Goal: Task Accomplishment & Management: Manage account settings

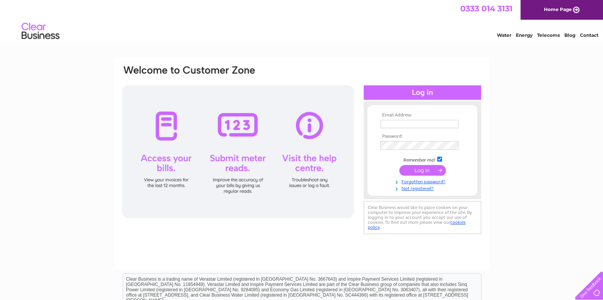
type input "stonehair1@live.co.uk"
click at [423, 170] on input "submit" at bounding box center [422, 170] width 47 height 11
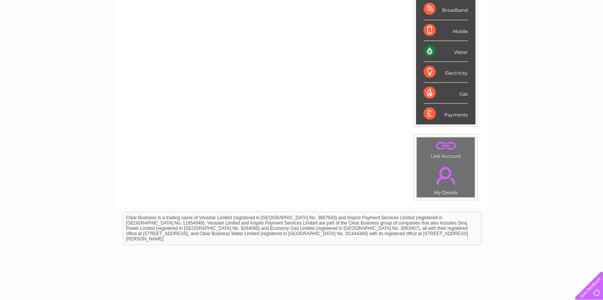
scroll to position [41, 0]
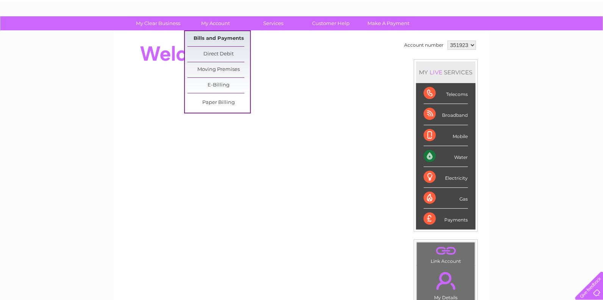
click at [214, 38] on link "Bills and Payments" at bounding box center [219, 38] width 63 height 15
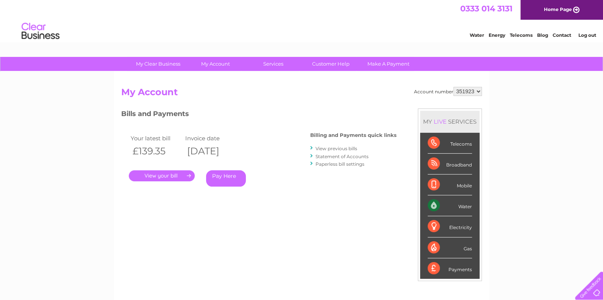
click at [161, 197] on div "Bills and Payments Billing and Payments quick links View previous bills Stateme…" at bounding box center [259, 158] width 276 height 100
click at [166, 175] on link "." at bounding box center [162, 175] width 66 height 11
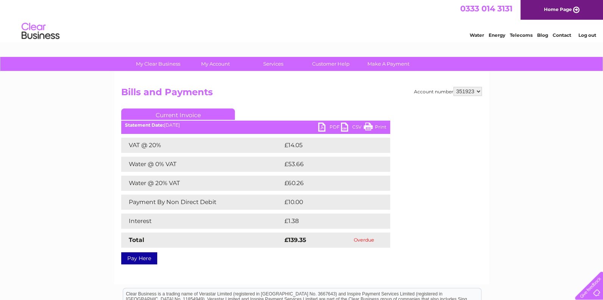
click at [334, 126] on link "PDF" at bounding box center [329, 127] width 23 height 11
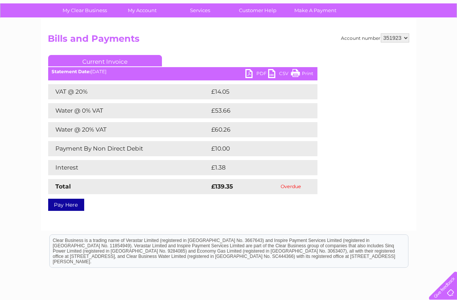
scroll to position [53, 0]
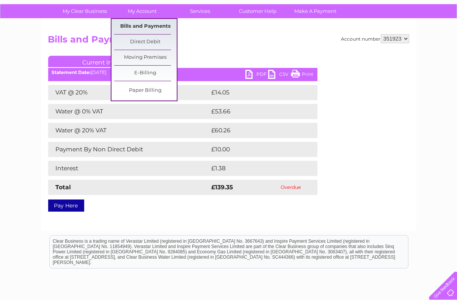
click at [144, 23] on link "Bills and Payments" at bounding box center [145, 26] width 63 height 15
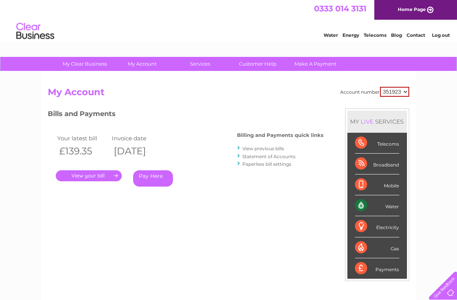
click at [271, 147] on link "View previous bills" at bounding box center [264, 149] width 42 height 6
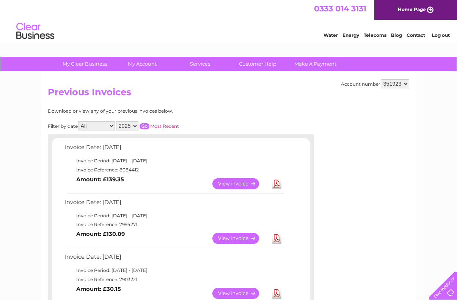
click at [235, 239] on link "View" at bounding box center [240, 238] width 56 height 11
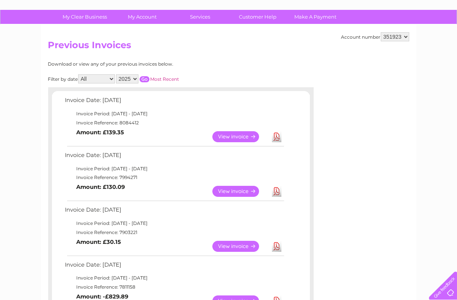
scroll to position [119, 0]
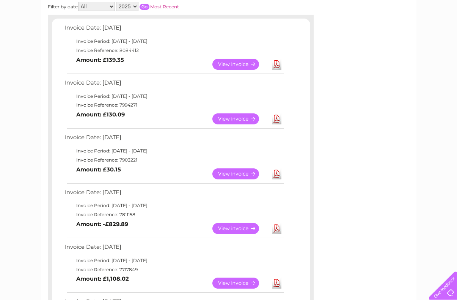
click at [229, 172] on link "View" at bounding box center [240, 173] width 56 height 11
click at [229, 229] on link "View" at bounding box center [240, 228] width 56 height 11
click at [230, 283] on link "View" at bounding box center [240, 282] width 56 height 11
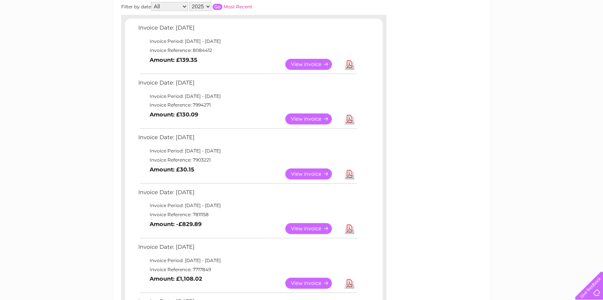
click at [309, 227] on link "View" at bounding box center [313, 228] width 56 height 11
click at [301, 171] on link "View" at bounding box center [313, 173] width 56 height 11
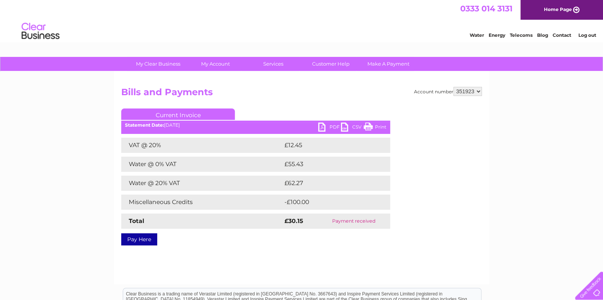
drag, startPoint x: 15, startPoint y: 1, endPoint x: 28, endPoint y: 99, distance: 99.3
click at [28, 99] on div "My Clear Business Login Details My Details My Preferences Link Account My Accou…" at bounding box center [301, 235] width 603 height 357
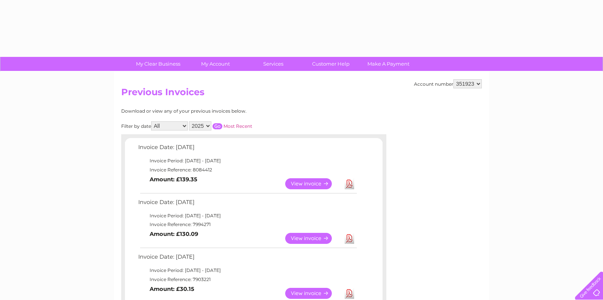
scroll to position [119, 0]
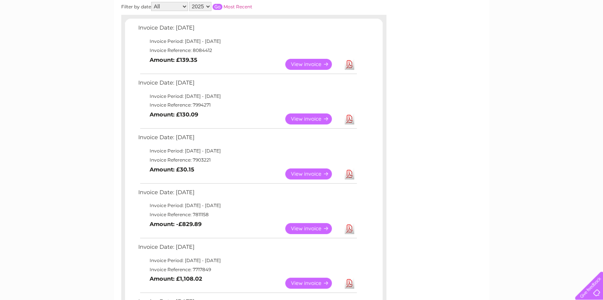
click at [308, 117] on link "View" at bounding box center [313, 118] width 56 height 11
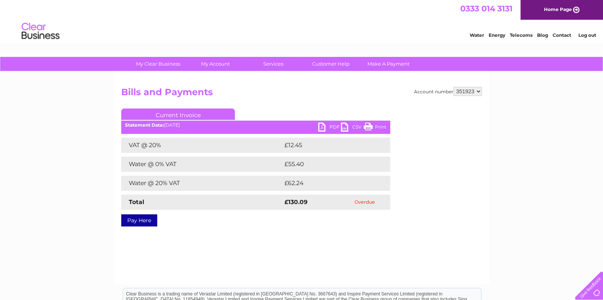
click at [327, 126] on link "PDF" at bounding box center [329, 127] width 23 height 11
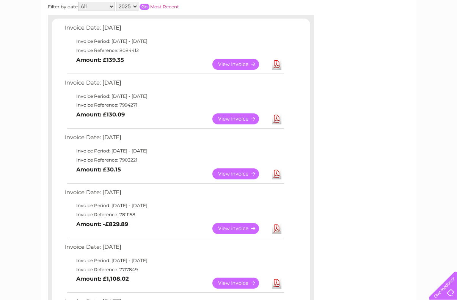
click at [231, 63] on link "View" at bounding box center [240, 64] width 56 height 11
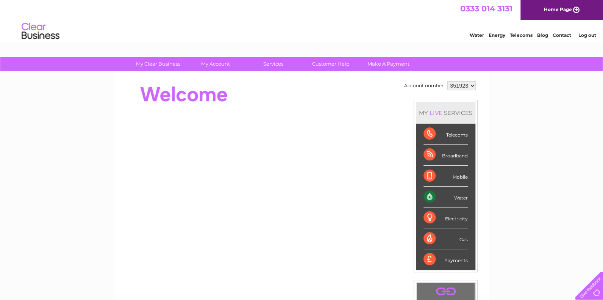
click at [585, 36] on link "Log out" at bounding box center [587, 35] width 18 height 6
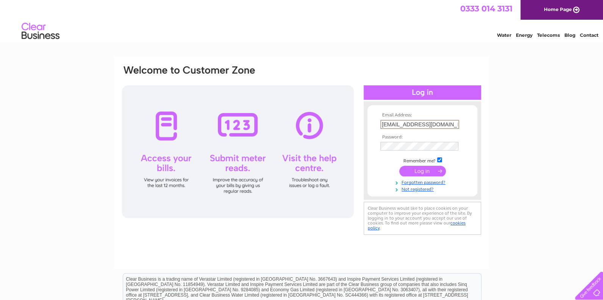
click at [382, 124] on input "stonehair1@live.co.uk" at bounding box center [420, 124] width 79 height 9
type input "onyxhair@hotmail.com"
click at [425, 170] on input "submit" at bounding box center [422, 170] width 47 height 11
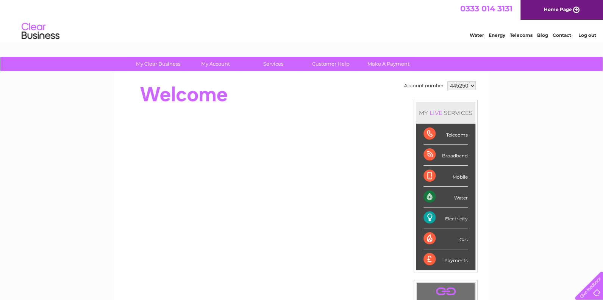
click at [424, 176] on div "Mobile" at bounding box center [446, 176] width 44 height 21
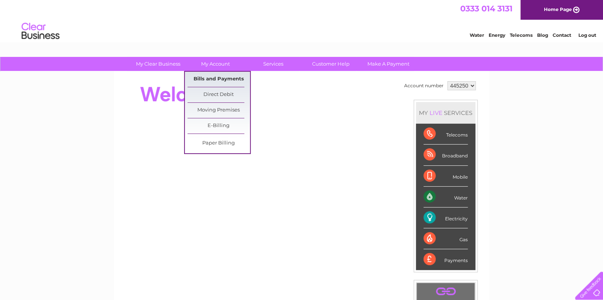
click at [214, 80] on link "Bills and Payments" at bounding box center [219, 79] width 63 height 15
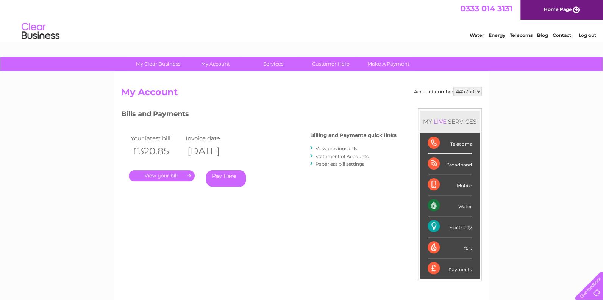
click at [348, 147] on link "View previous bills" at bounding box center [337, 149] width 42 height 6
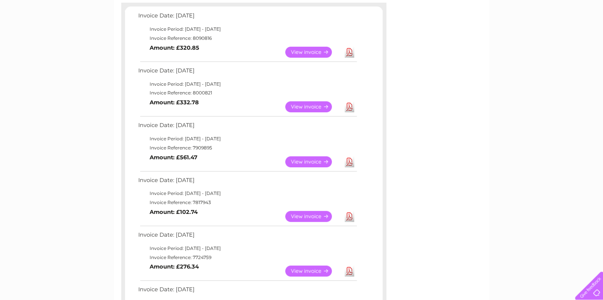
scroll to position [134, 0]
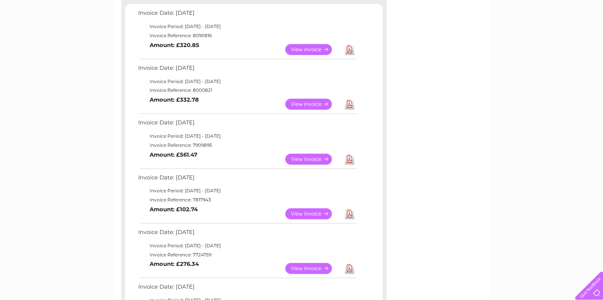
click at [308, 159] on link "View" at bounding box center [313, 158] width 56 height 11
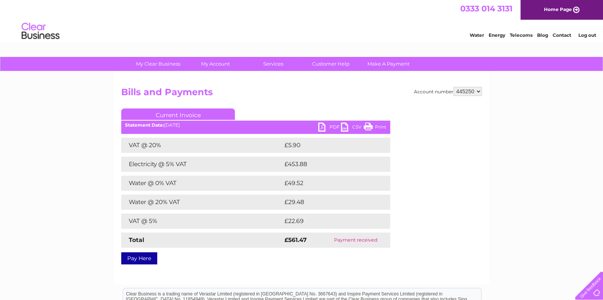
click at [335, 125] on link "PDF" at bounding box center [329, 127] width 23 height 11
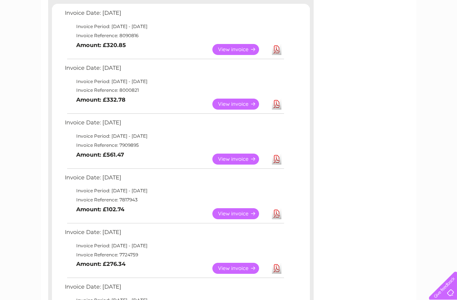
click at [234, 101] on link "View" at bounding box center [240, 104] width 56 height 11
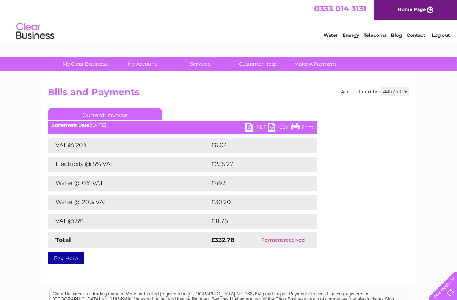
click at [260, 125] on link "PDF" at bounding box center [256, 127] width 23 height 11
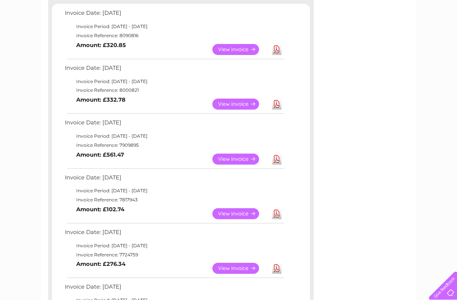
click at [227, 48] on link "View" at bounding box center [240, 49] width 56 height 11
